Goal: Task Accomplishment & Management: Use online tool/utility

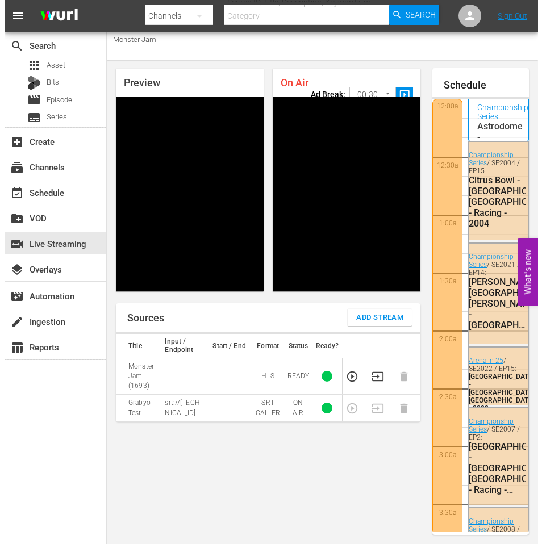
scroll to position [2347, 0]
